Goal: Find contact information: Find contact information

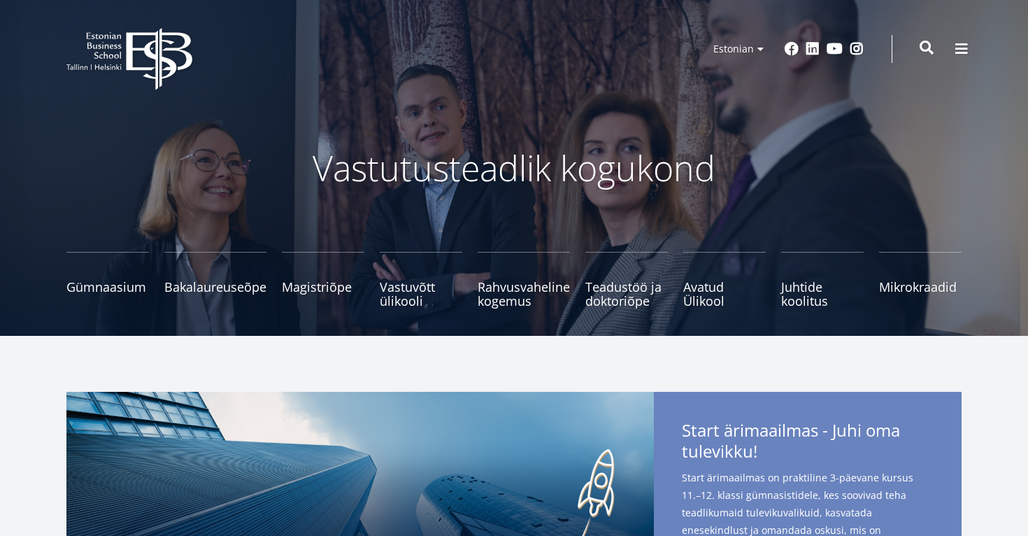
click at [922, 48] on span at bounding box center [927, 48] width 14 height 14
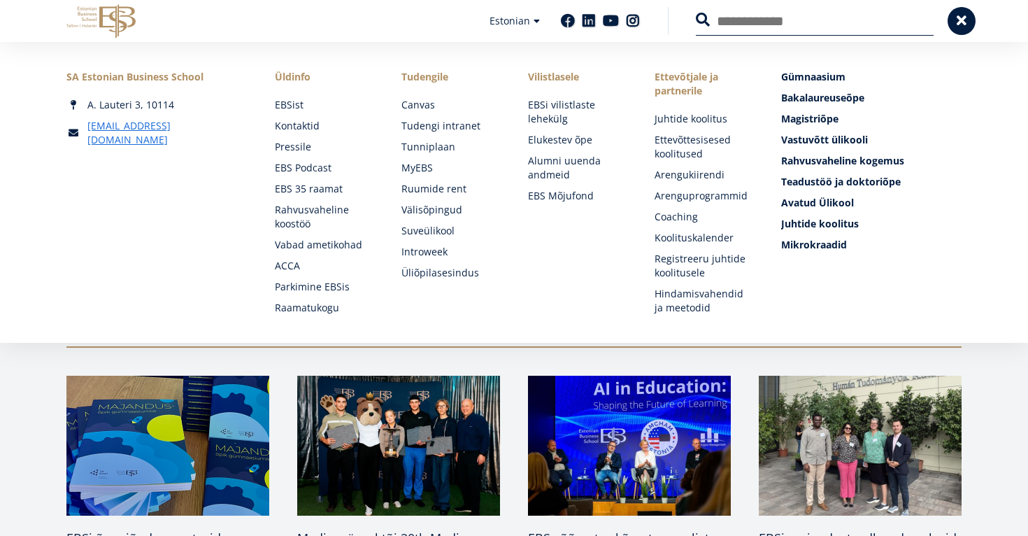
scroll to position [429, 0]
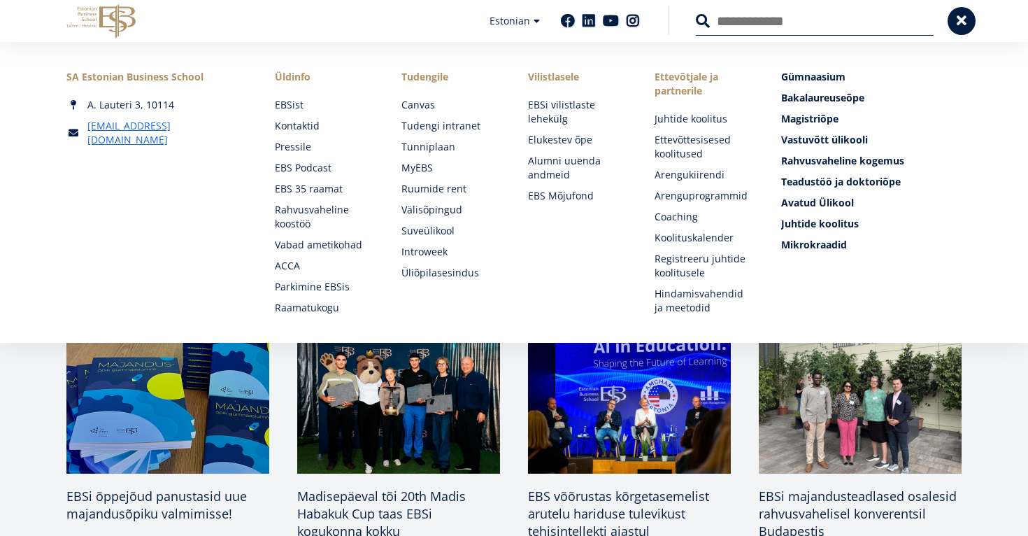
click at [849, 25] on input "Otsing" at bounding box center [815, 20] width 238 height 29
type input "**********"
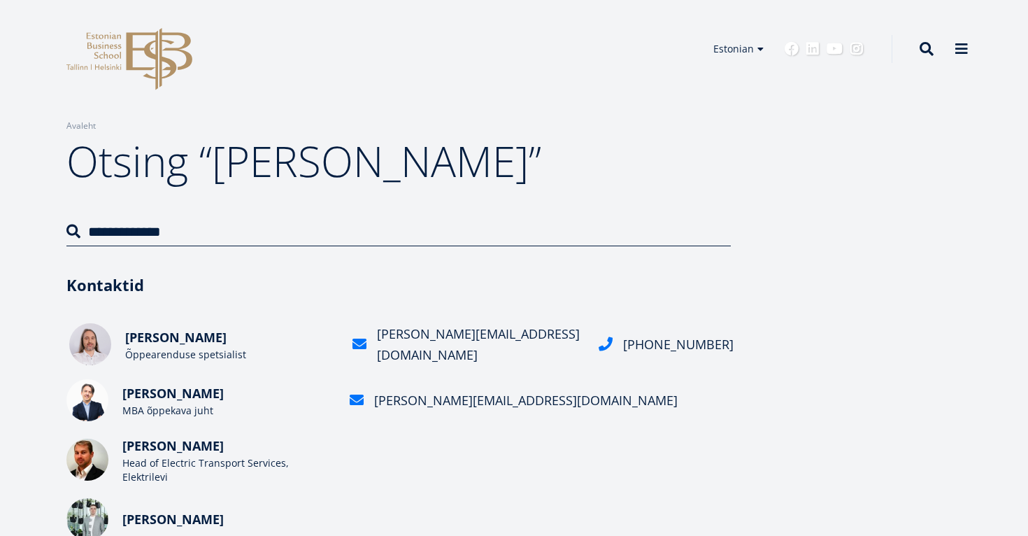
click at [150, 341] on span "Marko Puusaar" at bounding box center [175, 337] width 101 height 17
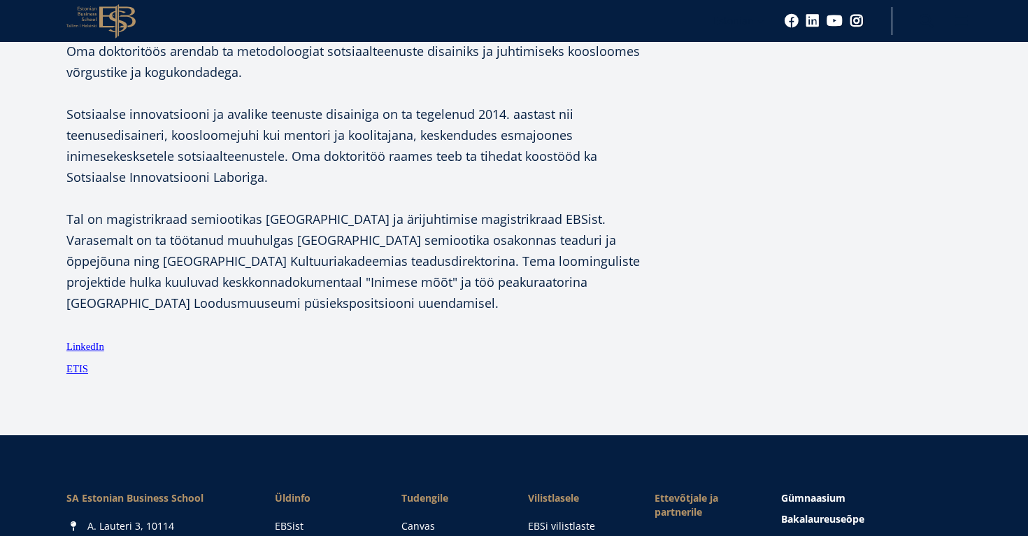
scroll to position [478, 0]
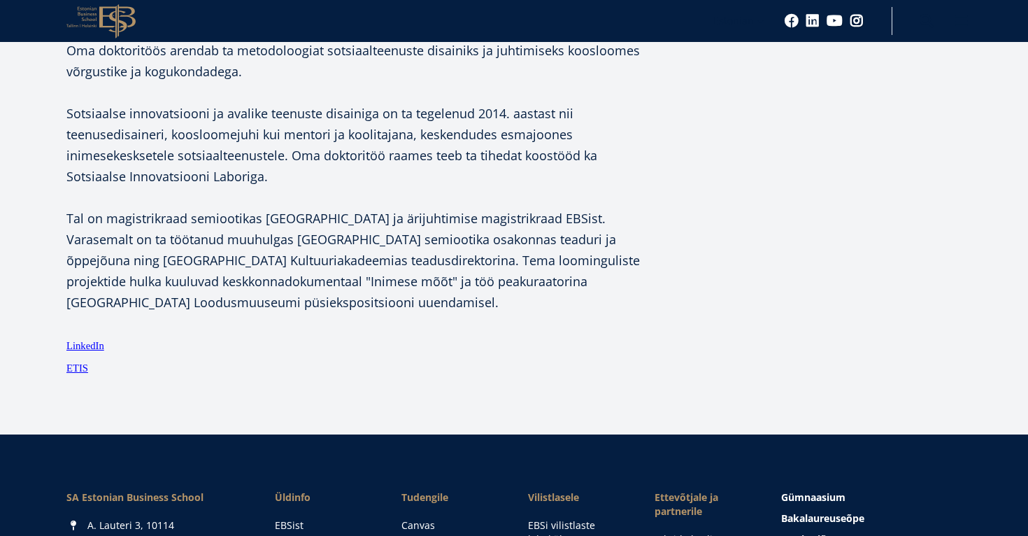
click at [82, 370] on link "ETIS" at bounding box center [77, 367] width 22 height 21
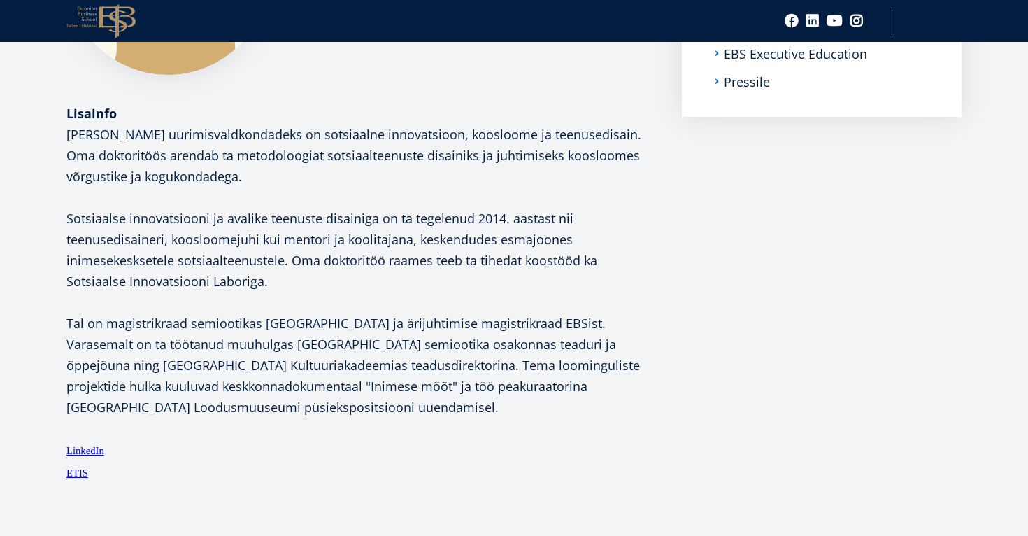
scroll to position [378, 0]
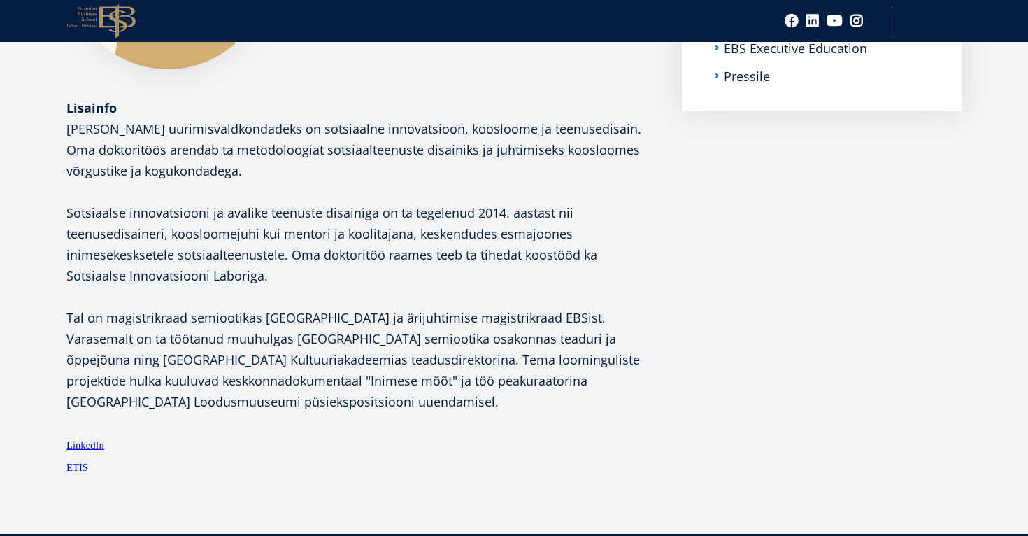
click at [341, 368] on p "[PERSON_NAME] uurimisvaldkondadeks on sotsiaalne innovatsioon, koosloome ja tee…" at bounding box center [359, 265] width 587 height 294
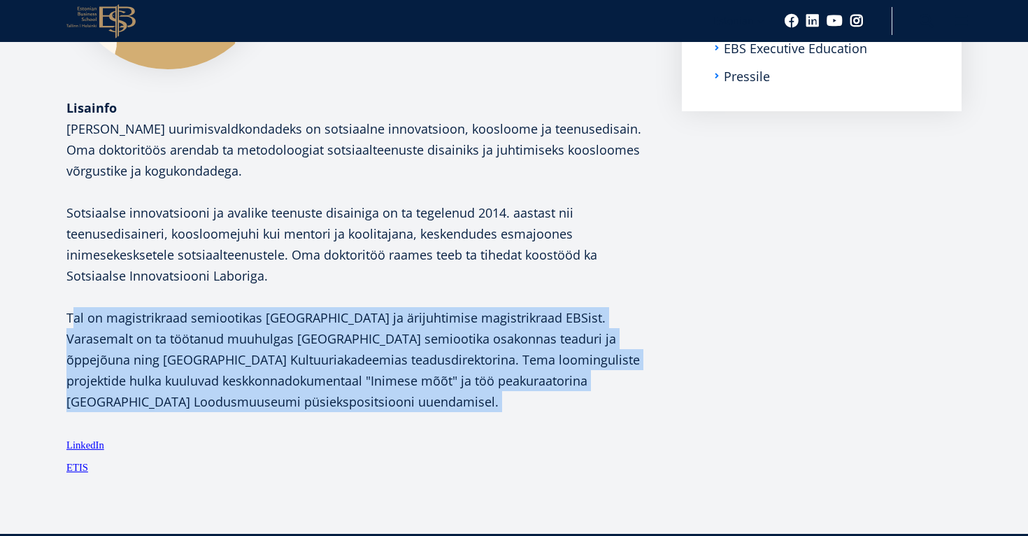
click at [341, 368] on p "[PERSON_NAME] uurimisvaldkondadeks on sotsiaalne innovatsioon, koosloome ja tee…" at bounding box center [359, 265] width 587 height 294
click at [363, 406] on p "[PERSON_NAME] uurimisvaldkondadeks on sotsiaalne innovatsioon, koosloome ja tee…" at bounding box center [359, 265] width 587 height 294
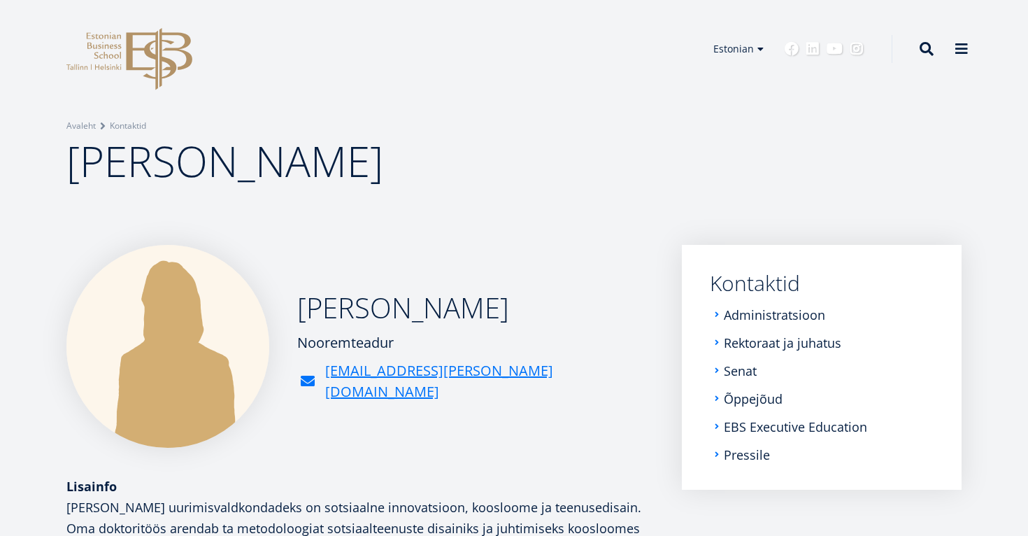
scroll to position [0, 0]
